Goal: Find specific page/section: Find specific page/section

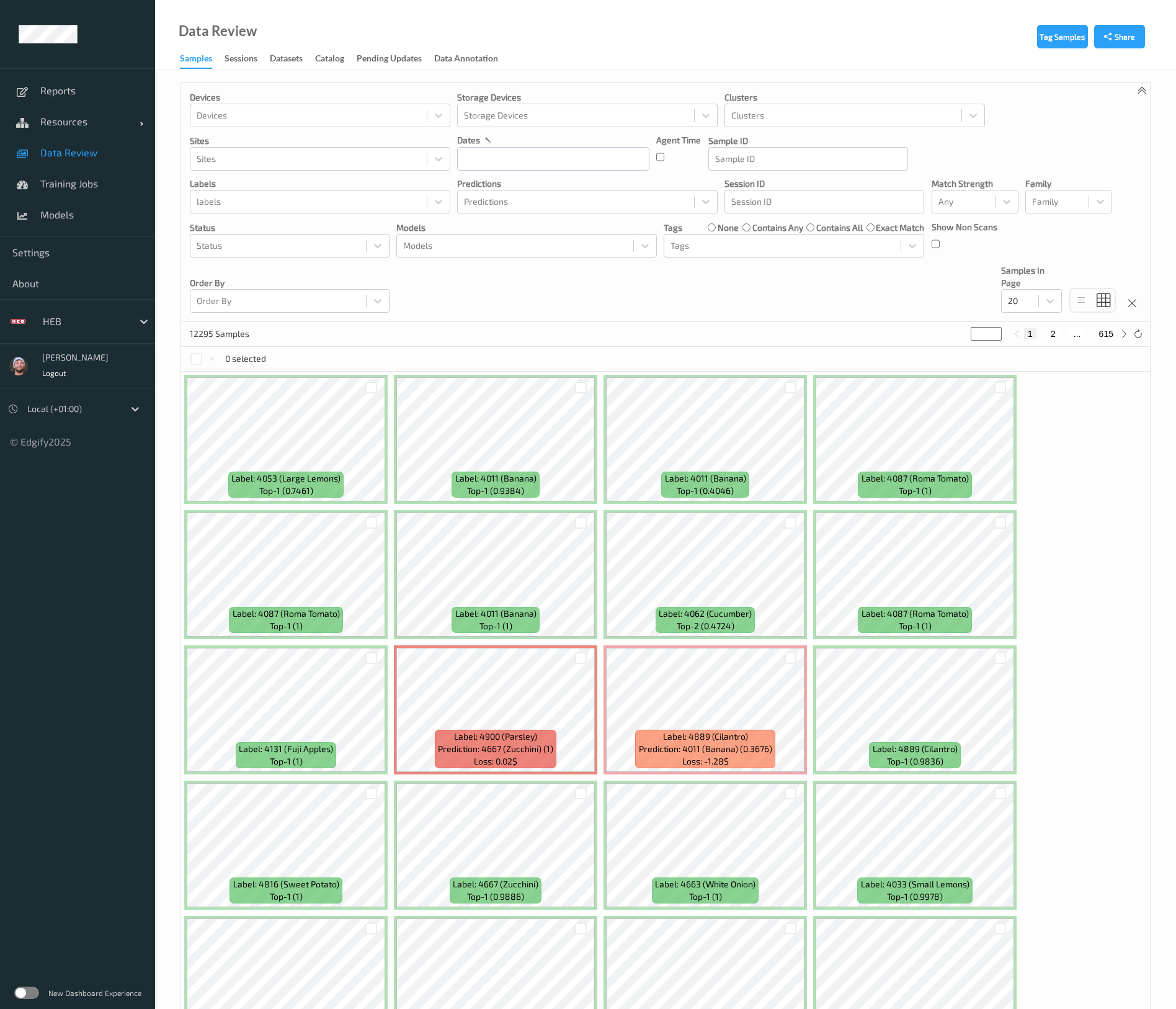
click at [713, 278] on div "Devices Devices Storage Devices Storage Devices Clusters Clusters Sites Sites d…" at bounding box center [666, 202] width 969 height 239
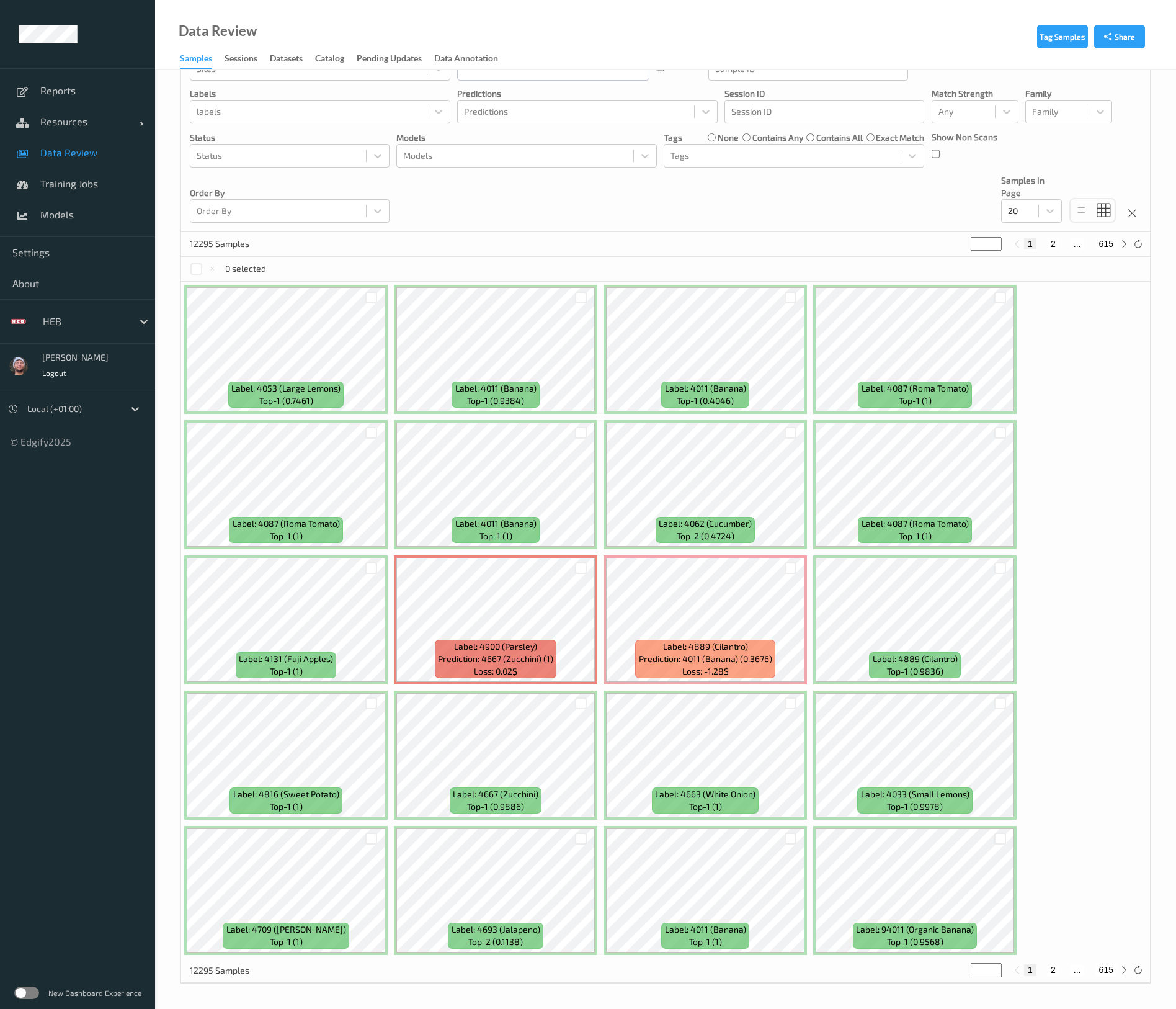
click at [1032, 596] on div "Label: 4053 (Large Lemons) top-1 (0.7461) Label: 4011 (Banana) top-1 (0.9384) L…" at bounding box center [666, 620] width 969 height 677
click at [97, 326] on div at bounding box center [84, 321] width 84 height 15
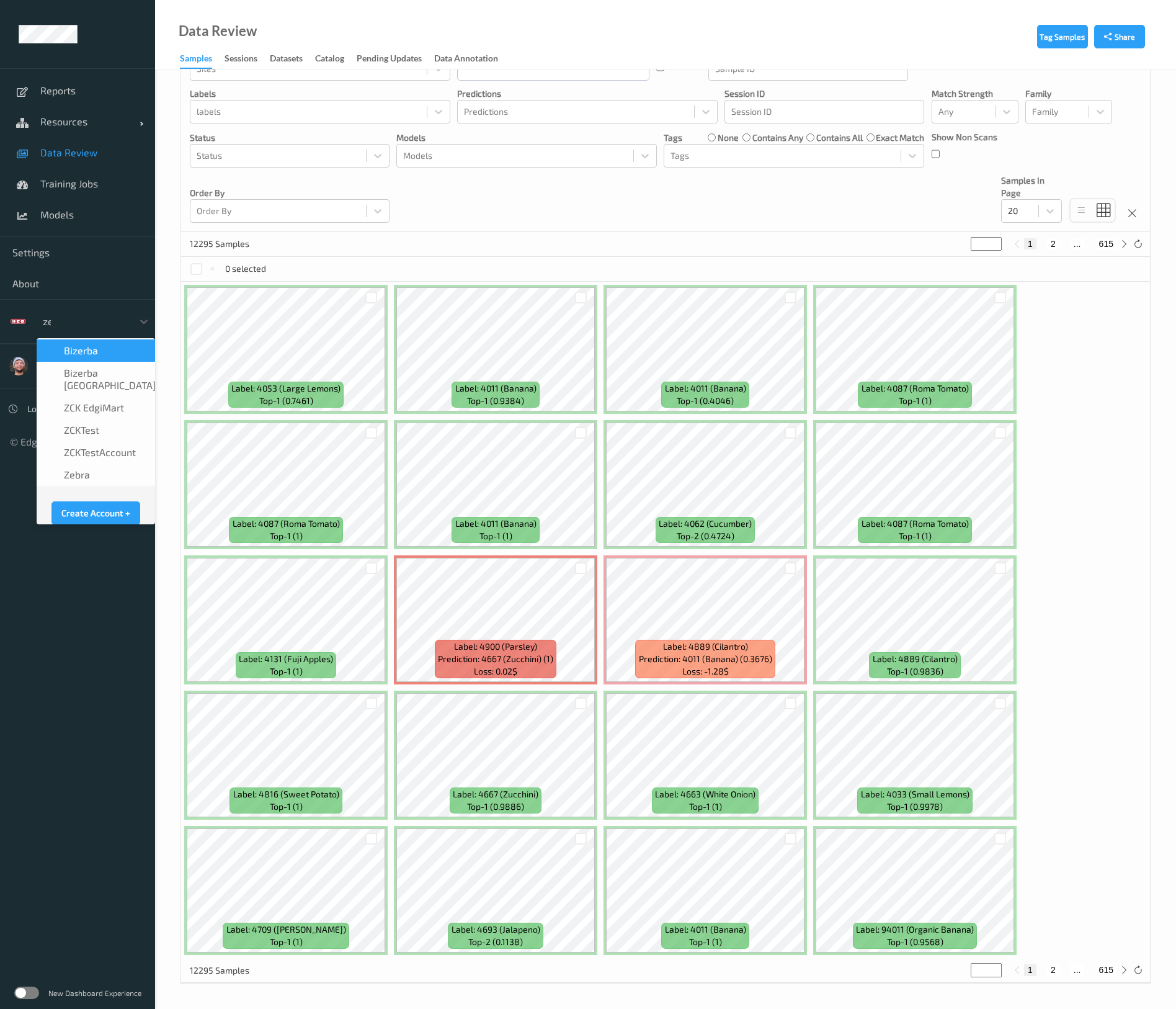
scroll to position [0, 0]
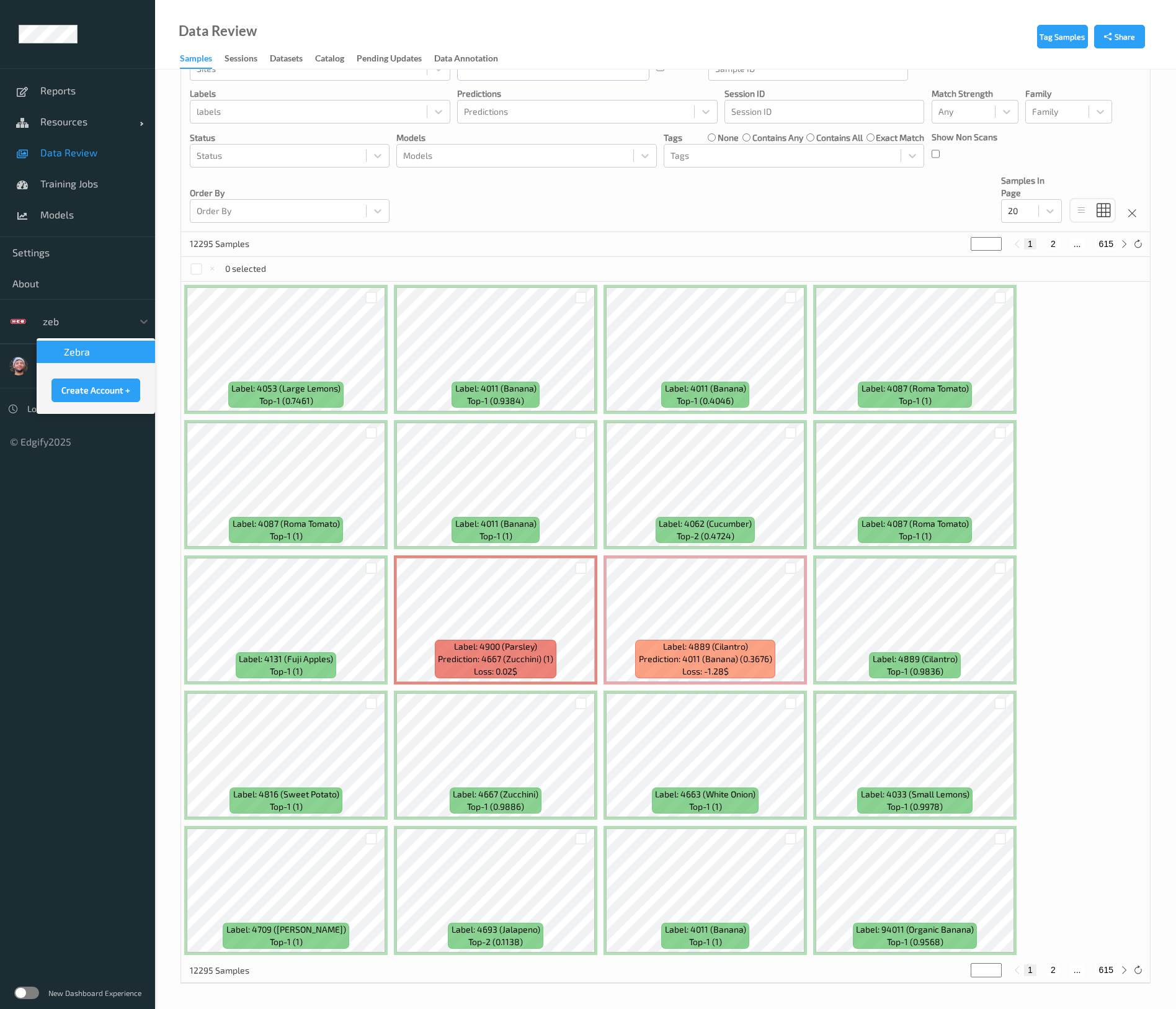
type input "zebr"
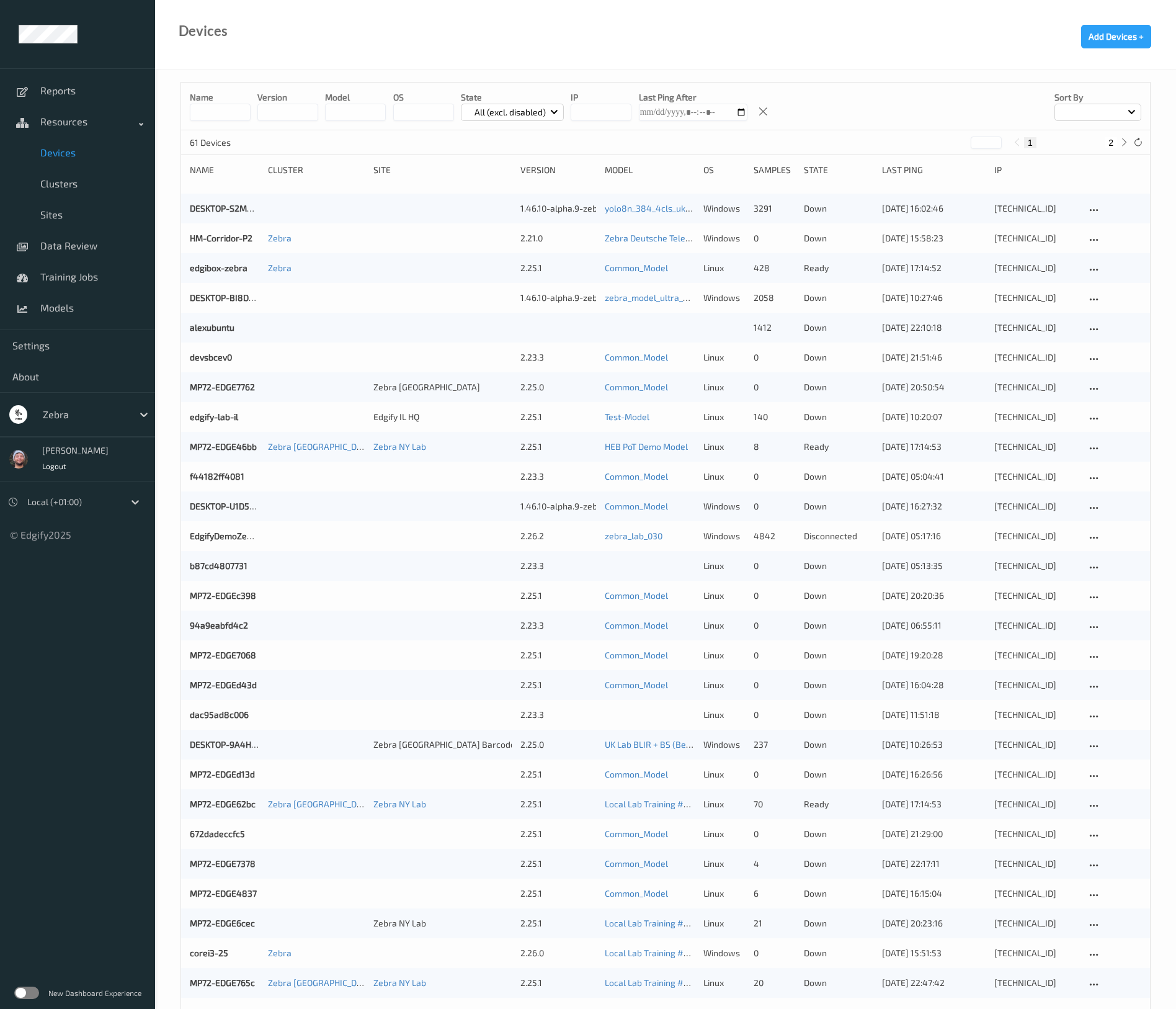
click at [227, 114] on input at bounding box center [220, 112] width 60 height 17
paste input "**********"
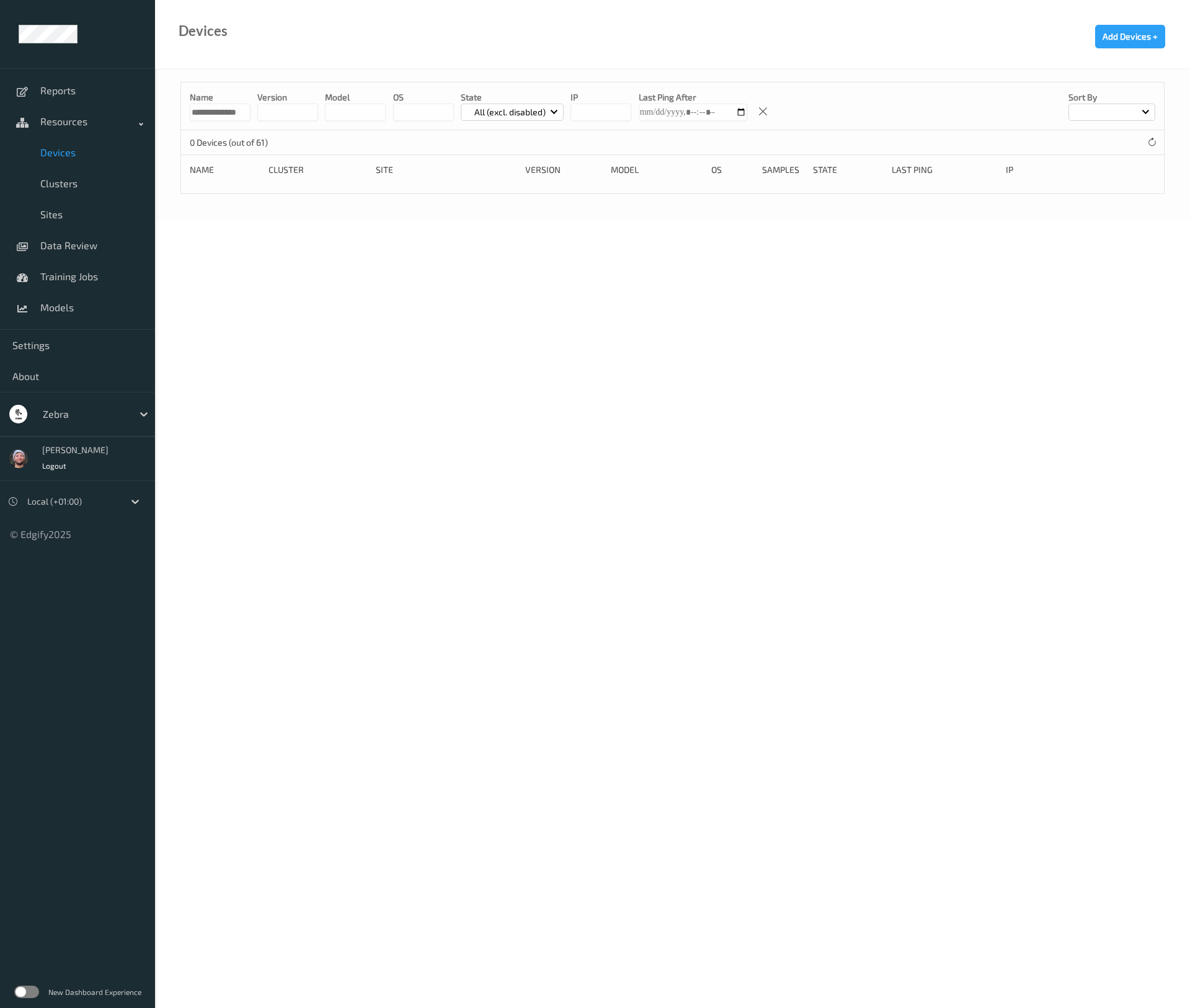
scroll to position [0, 22]
paste input "*"
type input "**********"
click at [541, 109] on p "All (excl. disabled)" at bounding box center [510, 112] width 80 height 13
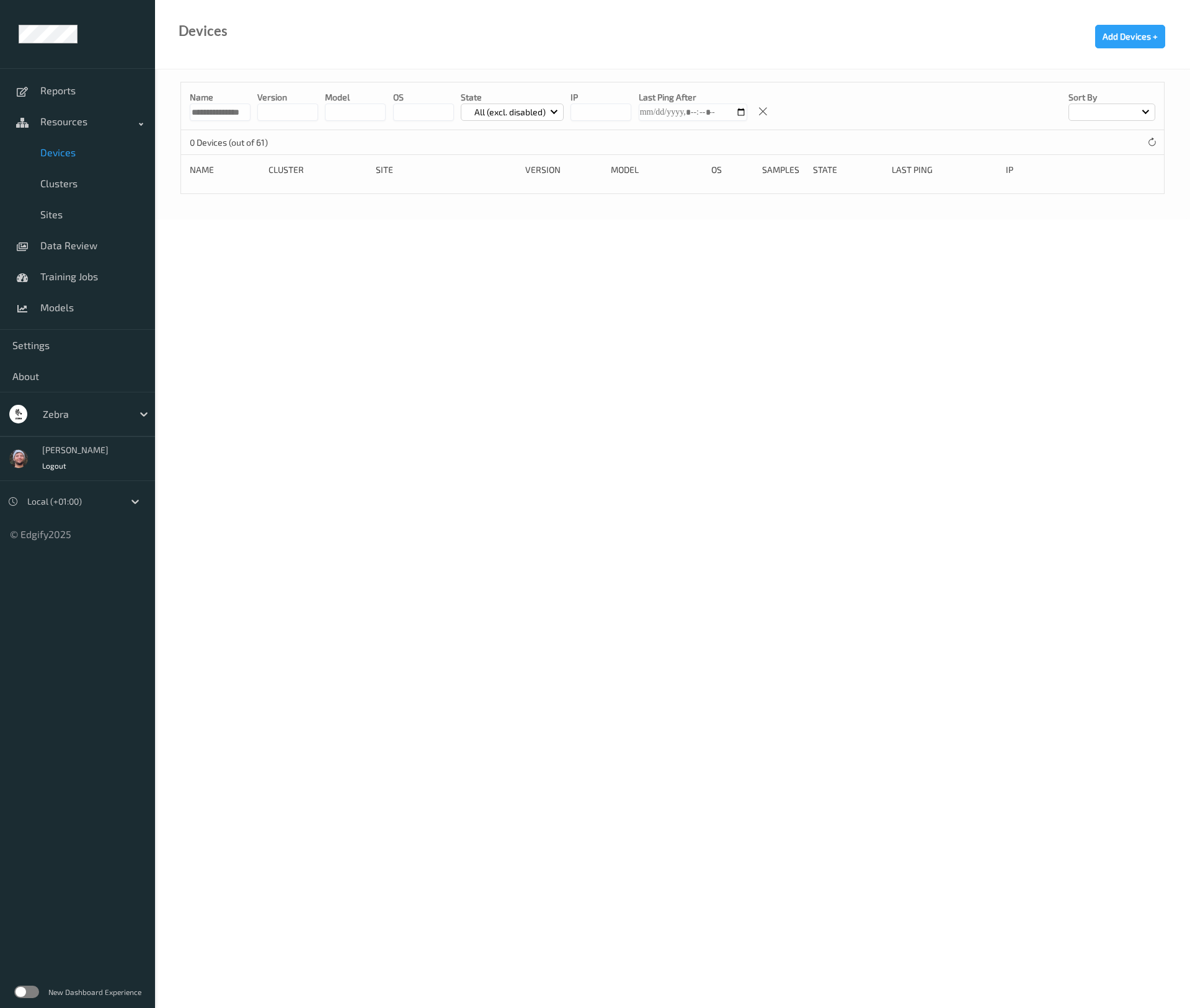
scroll to position [0, 0]
click at [516, 248] on p "Disabled" at bounding box center [504, 249] width 86 height 22
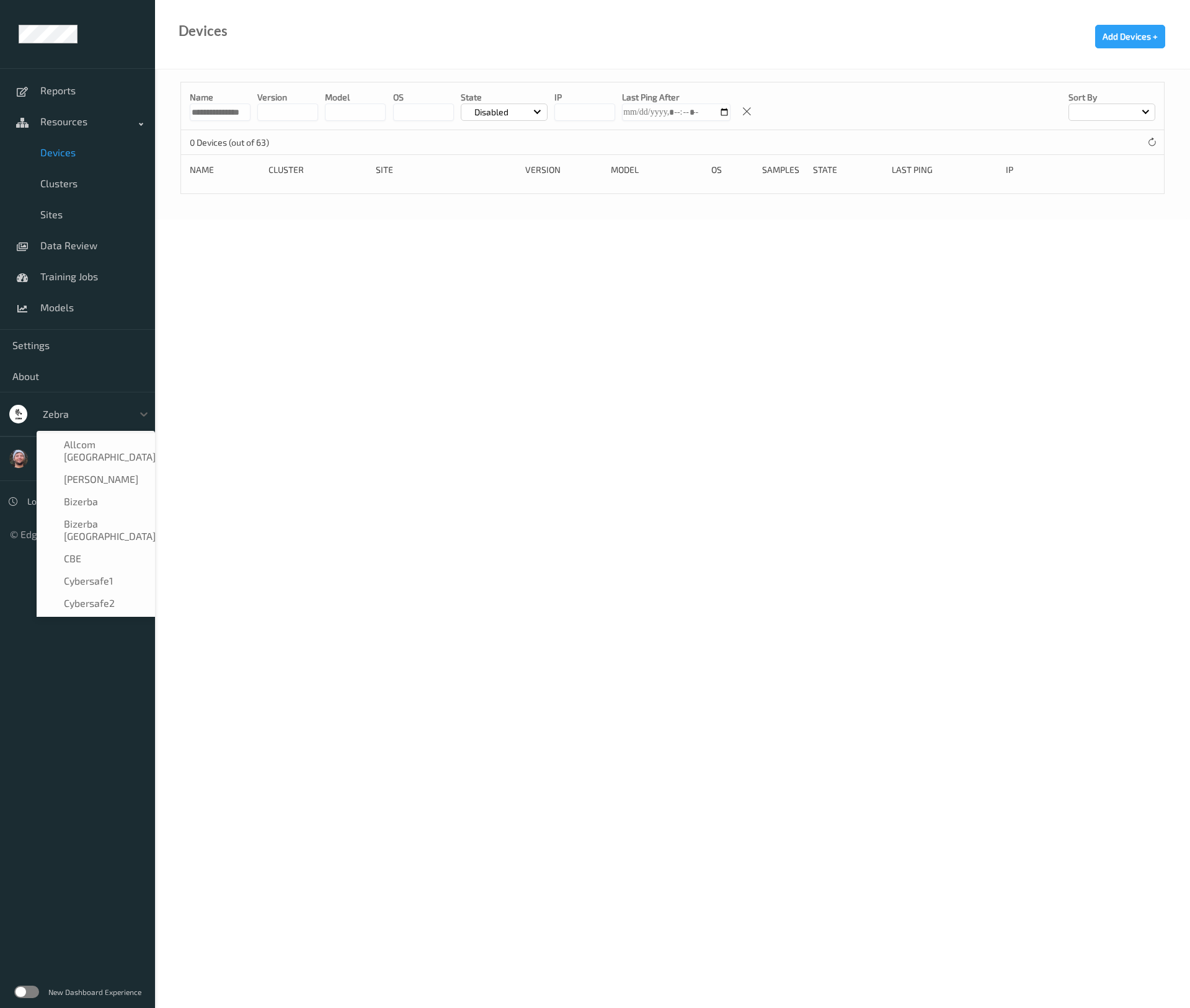
click at [80, 423] on div "Zebra" at bounding box center [84, 414] width 96 height 20
